Goal: Task Accomplishment & Management: Manage account settings

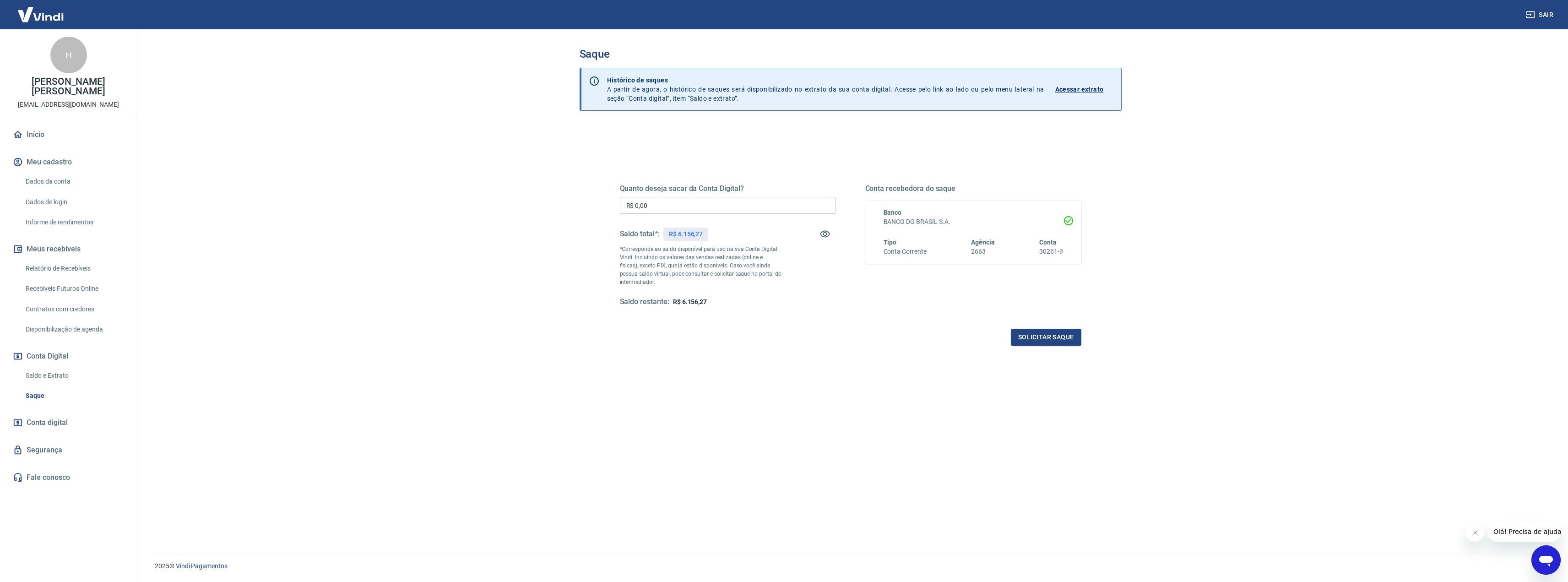
click at [684, 235] on p "R$ 6.156,27" at bounding box center [685, 234] width 34 height 10
click at [821, 234] on icon "button" at bounding box center [825, 234] width 11 height 11
click at [707, 205] on input "R$ 0,00" at bounding box center [727, 205] width 216 height 17
type input "R$ 6.156,00"
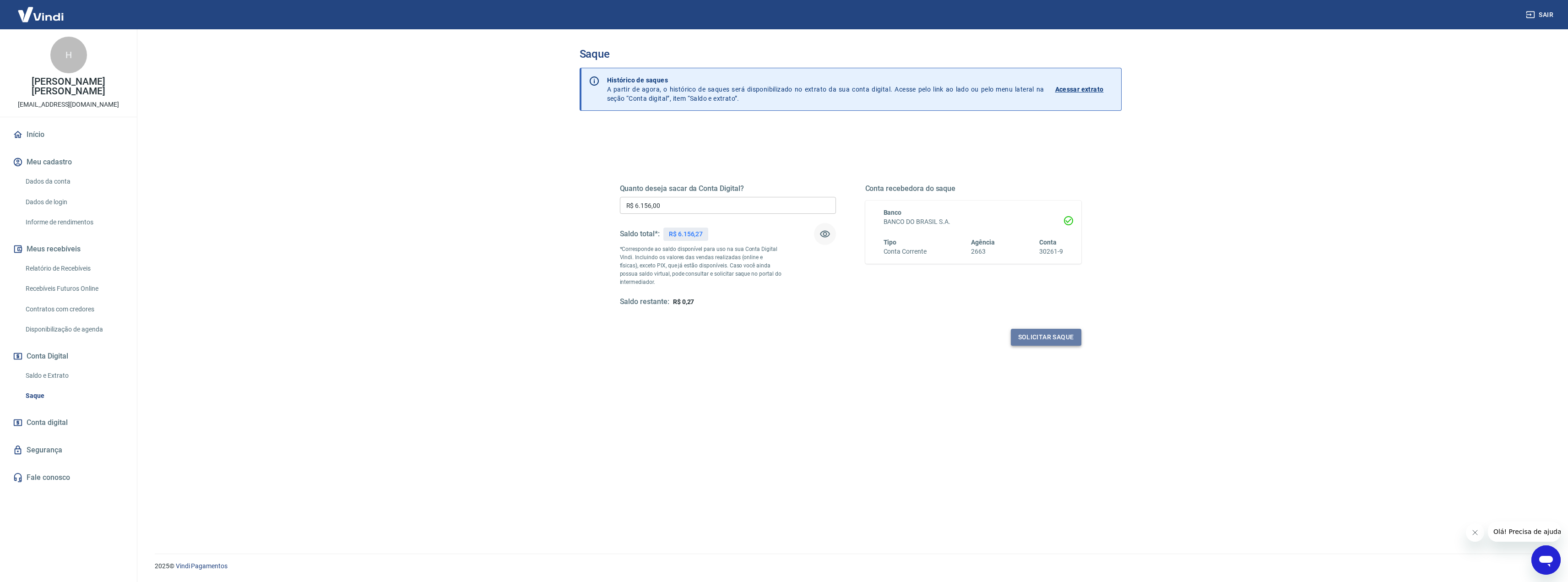
click at [1032, 338] on button "Solicitar saque" at bounding box center [1045, 337] width 70 height 17
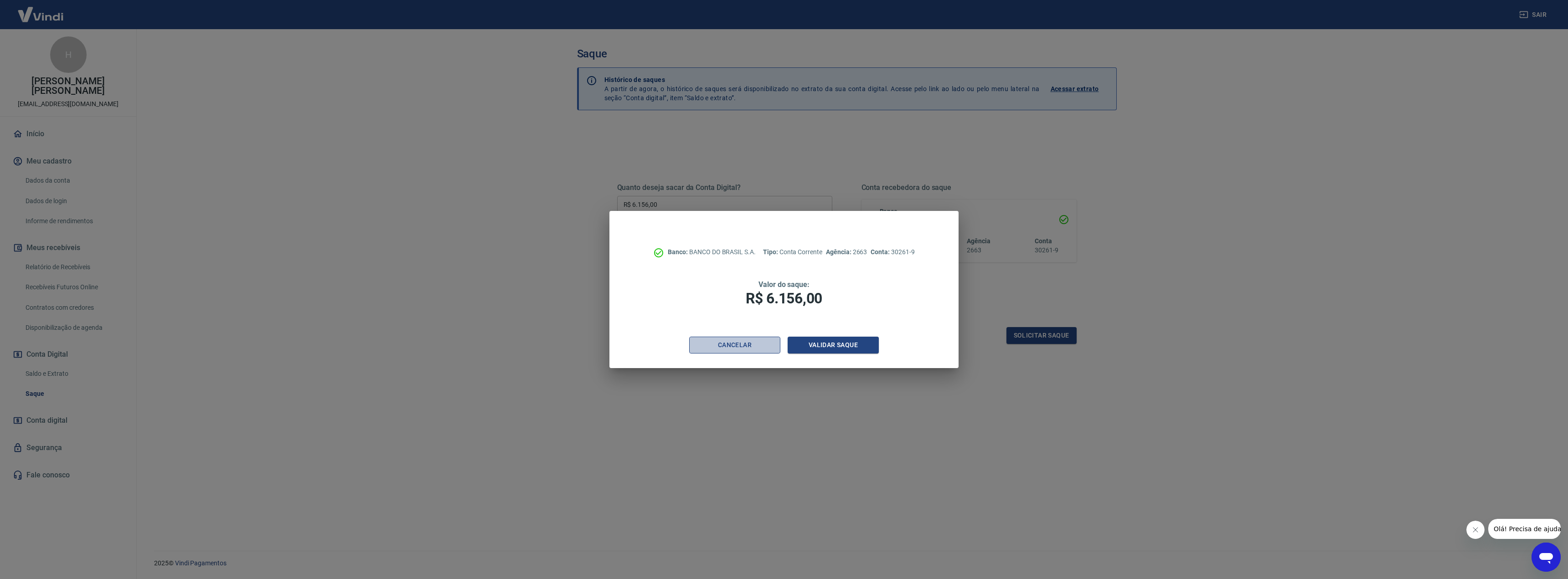
click at [714, 345] on button "Cancelar" at bounding box center [735, 345] width 91 height 17
